Goal: Book appointment/travel/reservation

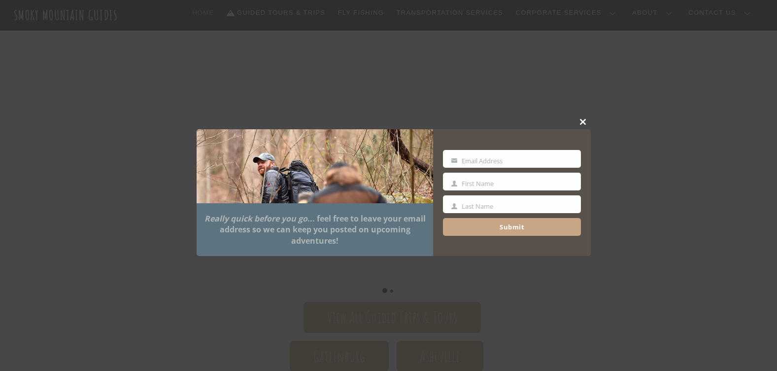
click at [584, 121] on span at bounding box center [583, 122] width 15 height 6
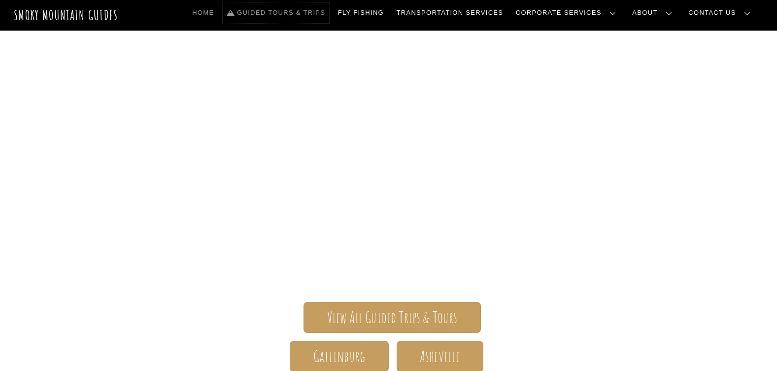
click at [329, 14] on link "Guided Tours & Trips" at bounding box center [276, 12] width 106 height 21
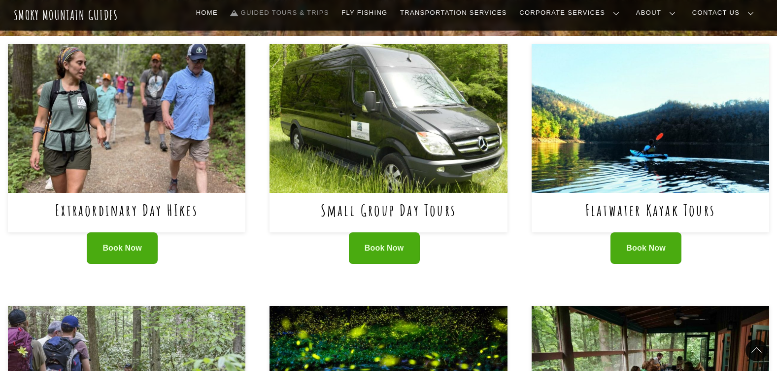
scroll to position [411, 0]
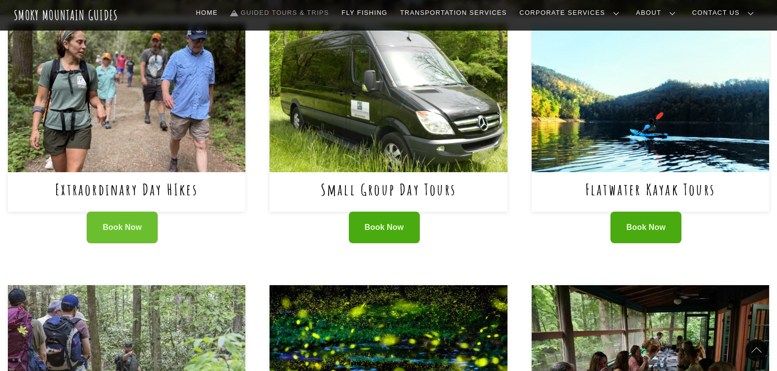
click at [129, 222] on span "Book Now" at bounding box center [122, 227] width 39 height 10
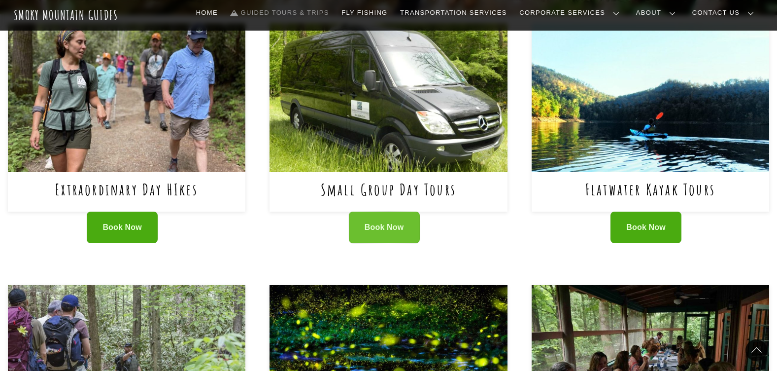
click at [383, 231] on span "Book Now" at bounding box center [384, 227] width 39 height 10
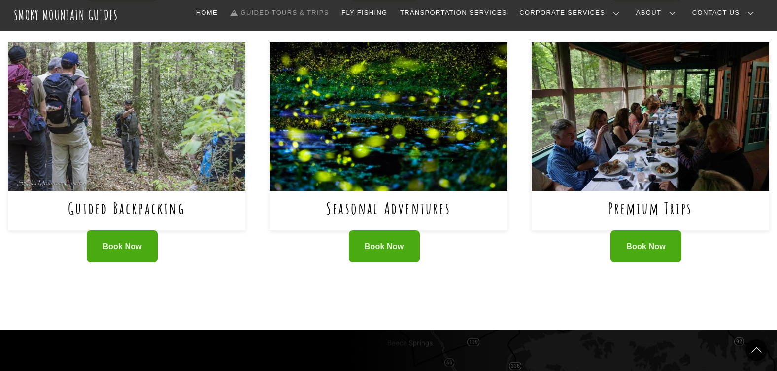
scroll to position [657, 0]
